Goal: Transaction & Acquisition: Purchase product/service

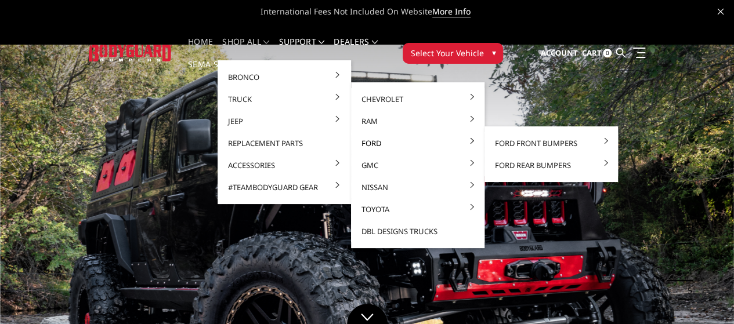
click at [356, 143] on link "Ford" at bounding box center [418, 143] width 124 height 22
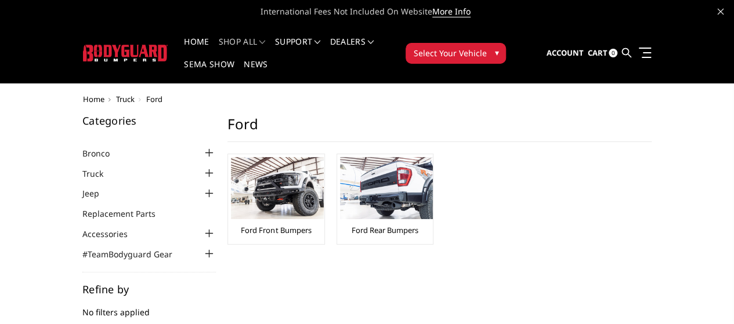
click at [231, 179] on img at bounding box center [277, 188] width 93 height 62
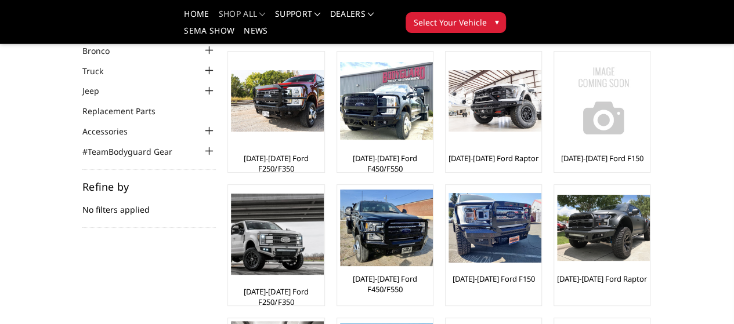
scroll to position [58, 0]
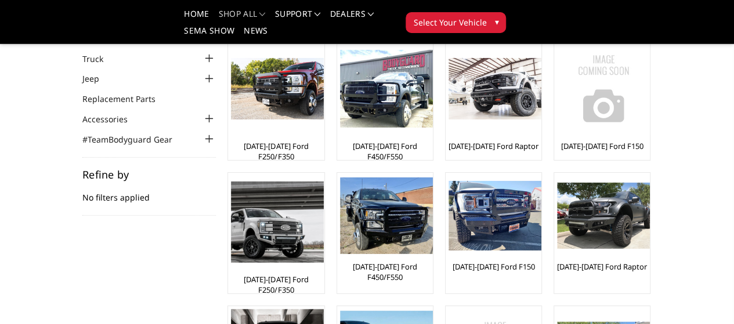
click at [340, 221] on img at bounding box center [386, 216] width 93 height 77
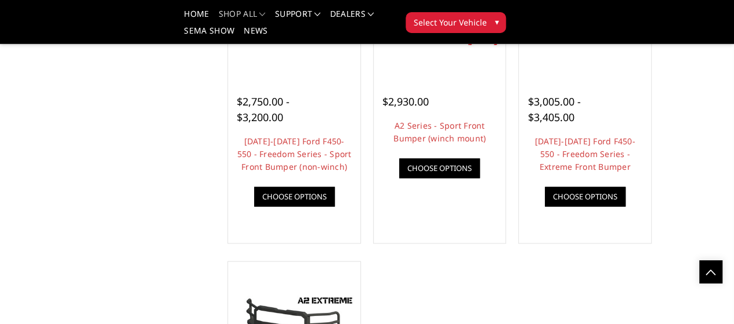
scroll to position [754, 0]
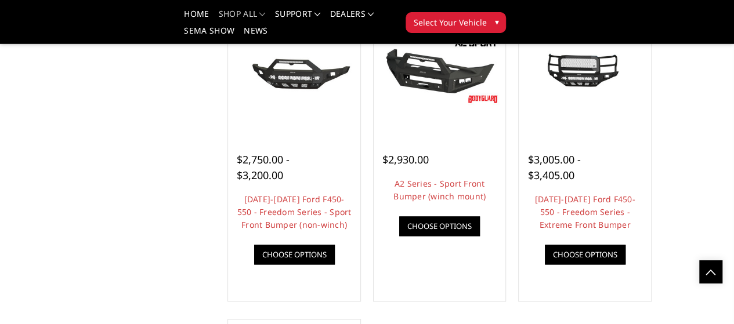
click at [0, 0] on img at bounding box center [0, 0] width 0 height 0
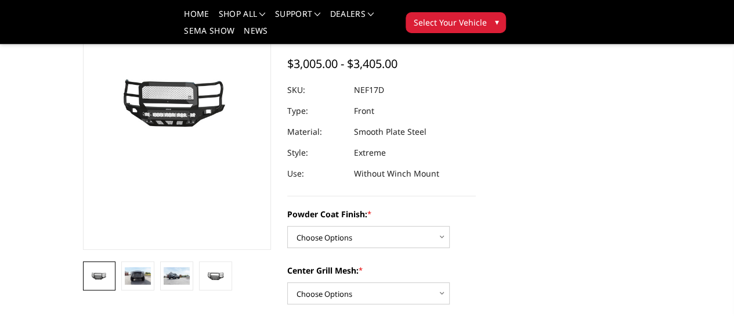
scroll to position [116, 0]
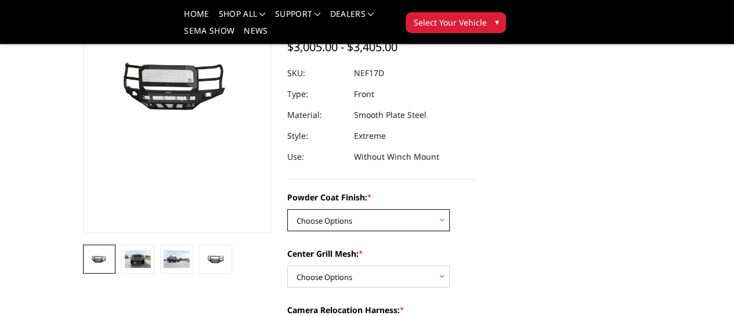
click at [435, 209] on select "Choose Options Bare Metal Textured Black Powder Coat" at bounding box center [368, 220] width 162 height 22
select select "3094"
click at [287, 209] on select "Choose Options Bare Metal Textured Black Powder Coat" at bounding box center [368, 220] width 162 height 22
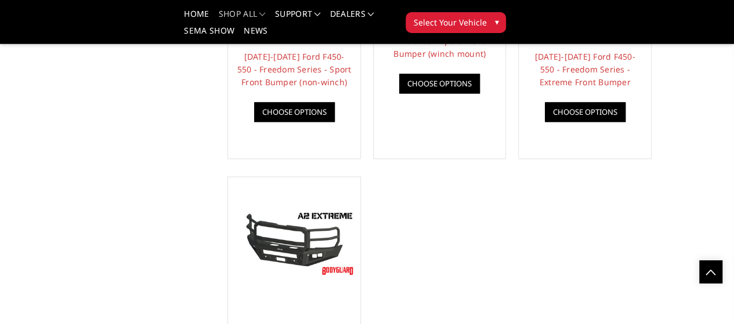
scroll to position [928, 0]
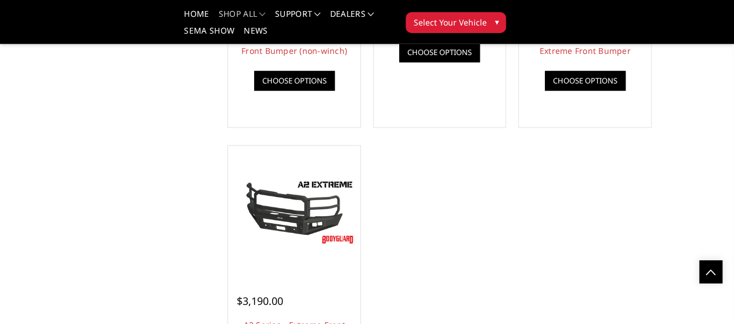
click at [0, 0] on img at bounding box center [0, 0] width 0 height 0
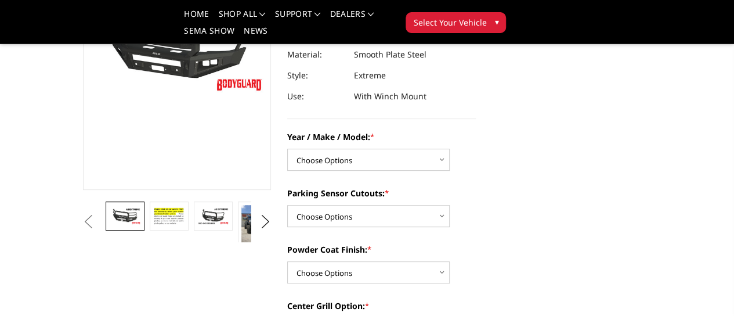
scroll to position [174, 0]
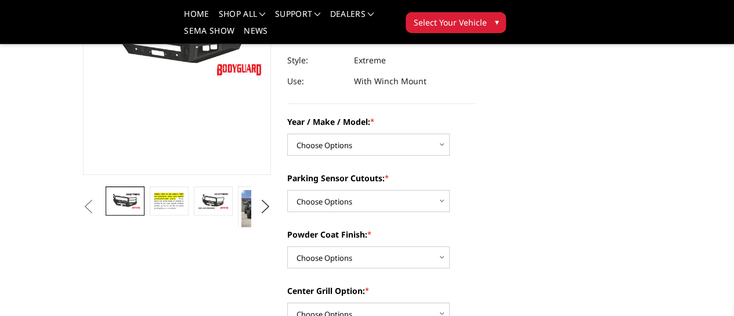
click at [241, 232] on img at bounding box center [256, 211] width 31 height 42
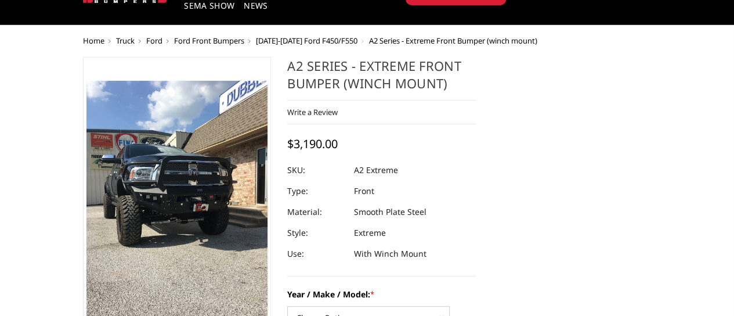
scroll to position [0, 0]
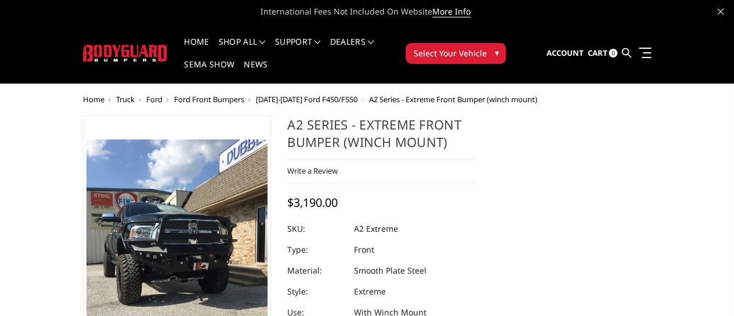
click at [506, 43] on button "Select Your Vehicle ▾" at bounding box center [456, 53] width 100 height 21
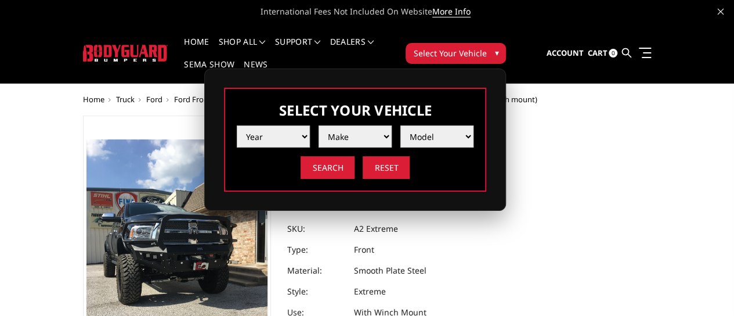
click at [310, 125] on select "Year 2025 2024 2023 2022 2021 2020 2019 2018 2017 2016 2015 2014 2013 2012 2011…" at bounding box center [273, 136] width 73 height 22
select select "yr_2022"
click at [310, 125] on select "Year 2025 2024 2023 2022 2021 2020 2019 2018 2017 2016 2015 2014 2013 2012 2011…" at bounding box center [273, 136] width 73 height 22
click at [392, 126] on select "Make Chevrolet Ford GMC Ram Toyota" at bounding box center [355, 136] width 73 height 22
select select "mk_ford"
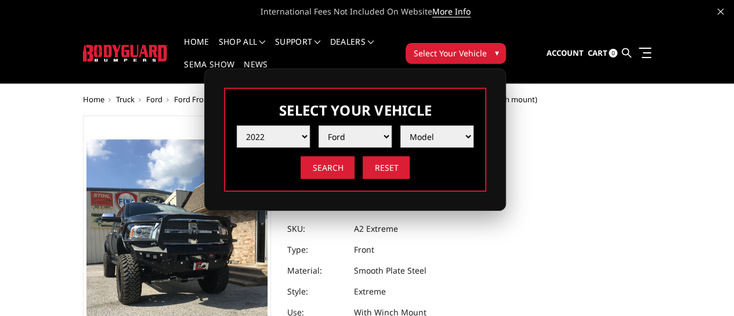
click at [392, 125] on select "Make Chevrolet Ford GMC Ram Toyota" at bounding box center [355, 136] width 73 height 22
click at [473, 125] on select "Model F150 F150 Raptor F250 / F350 F450 F550" at bounding box center [436, 136] width 73 height 22
select select "md_f250-f350"
click at [473, 125] on select "Model F150 F150 Raptor F250 / F350 F450 F550" at bounding box center [436, 136] width 73 height 22
click at [355, 163] on input "Search" at bounding box center [328, 167] width 54 height 23
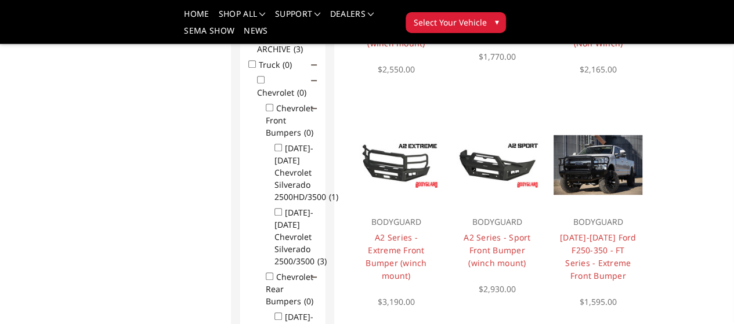
scroll to position [266, 0]
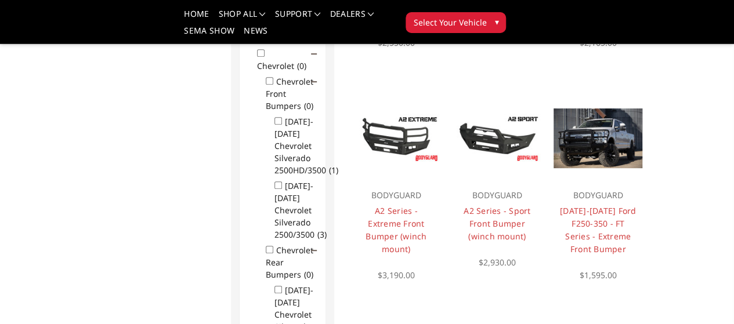
click at [0, 0] on link "Choose Options" at bounding box center [0, 0] width 0 height 0
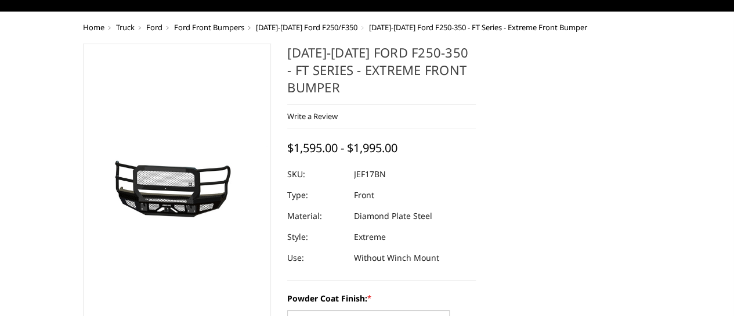
scroll to position [174, 0]
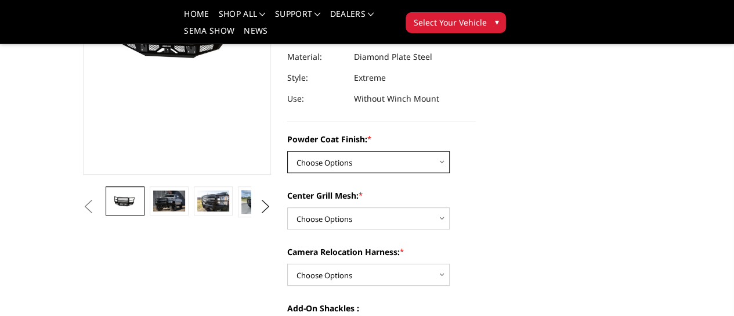
click at [374, 151] on select "Choose Options Bare Metal Gloss Black Powder Coat Textured Black Powder Coat" at bounding box center [368, 162] width 162 height 22
select select "3223"
click at [287, 151] on select "Choose Options Bare Metal Gloss Black Powder Coat Textured Black Powder Coat" at bounding box center [368, 162] width 162 height 22
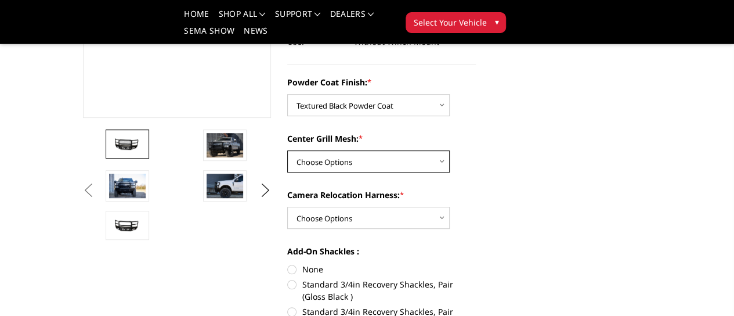
scroll to position [232, 0]
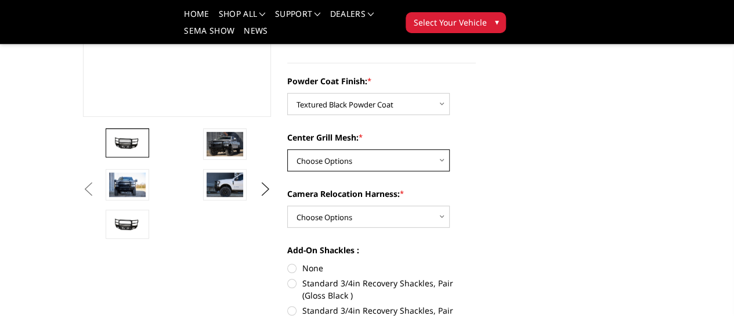
click at [435, 149] on select "Choose Options WITH Expanded Metal in Center Grill WITHOUT Expanded Metal in Ce…" at bounding box center [368, 160] width 162 height 22
select select "3224"
click at [287, 149] on select "Choose Options WITH Expanded Metal in Center Grill WITHOUT Expanded Metal in Ce…" at bounding box center [368, 160] width 162 height 22
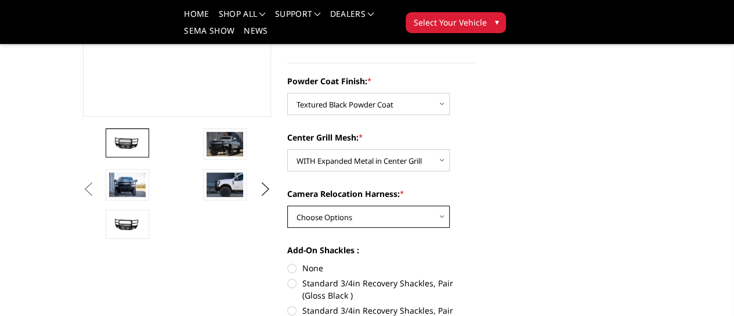
click at [409, 205] on select "Choose Options WITH Camera Relocation Harness WITHOUT Camera Relocation Harness" at bounding box center [368, 216] width 162 height 22
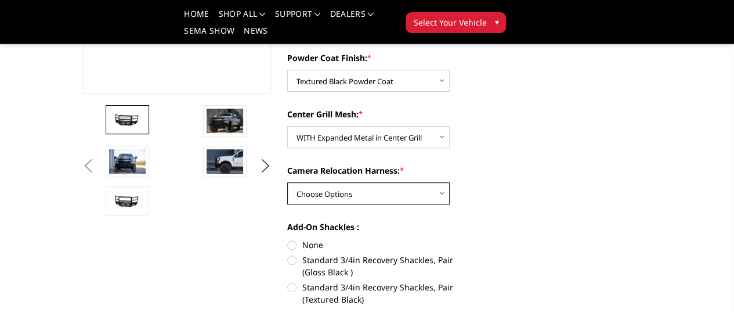
scroll to position [290, 0]
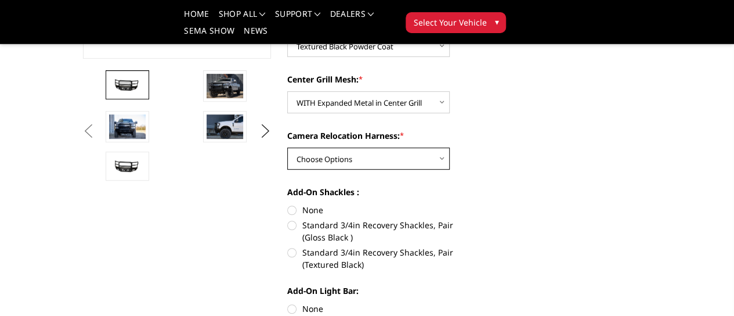
click at [369, 147] on select "Choose Options WITH Camera Relocation Harness WITHOUT Camera Relocation Harness" at bounding box center [368, 158] width 162 height 22
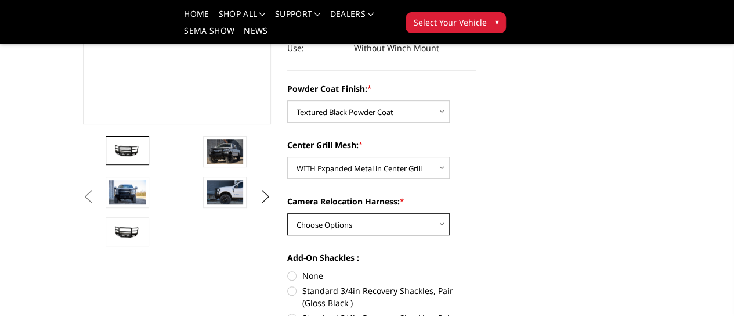
scroll to position [232, 0]
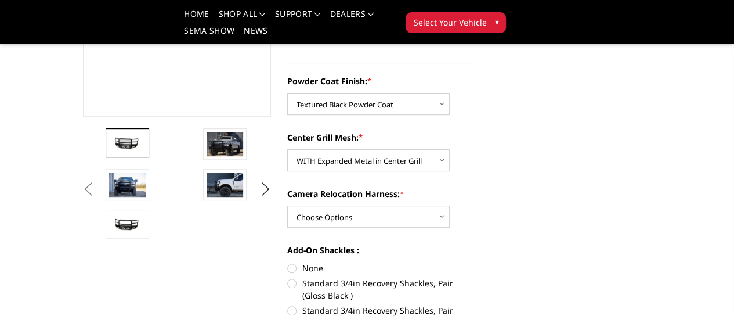
click at [400, 159] on img at bounding box center [418, 145] width 37 height 27
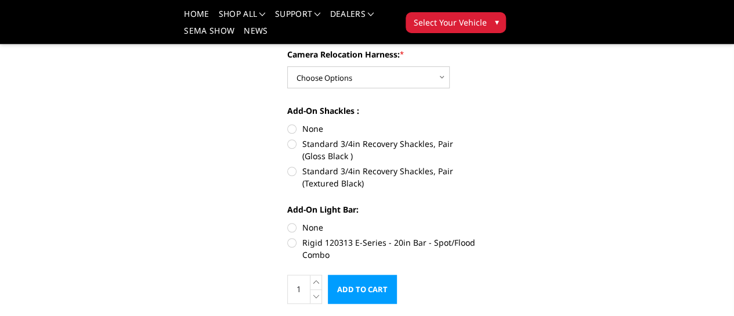
scroll to position [313, 0]
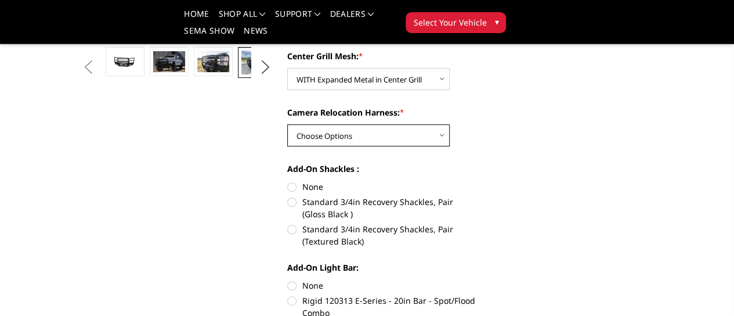
click at [358, 124] on select "Choose Options WITH Camera Relocation Harness WITHOUT Camera Relocation Harness" at bounding box center [368, 135] width 162 height 22
select select "3226"
click at [287, 124] on select "Choose Options WITH Camera Relocation Harness WITHOUT Camera Relocation Harness" at bounding box center [368, 135] width 162 height 22
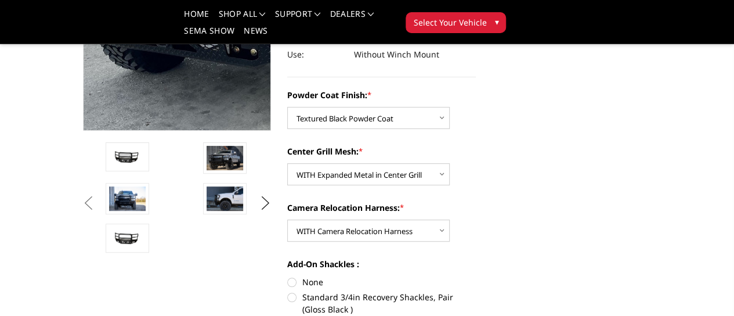
scroll to position [232, 0]
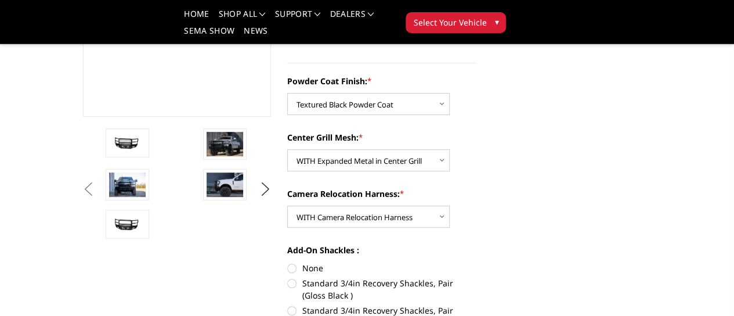
click at [207, 156] on img at bounding box center [225, 144] width 37 height 24
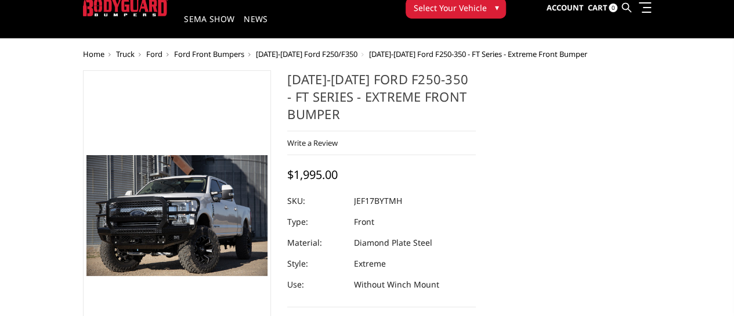
scroll to position [0, 0]
